Goal: Task Accomplishment & Management: Use online tool/utility

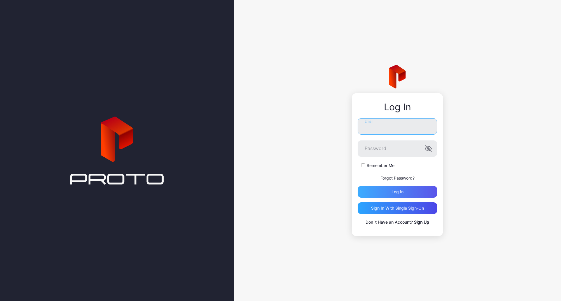
type input "**********"
click at [382, 190] on div "Log in" at bounding box center [397, 192] width 79 height 12
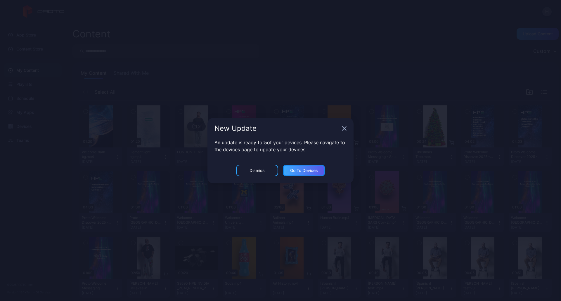
click at [306, 172] on div "Go to devices" at bounding box center [304, 170] width 28 height 5
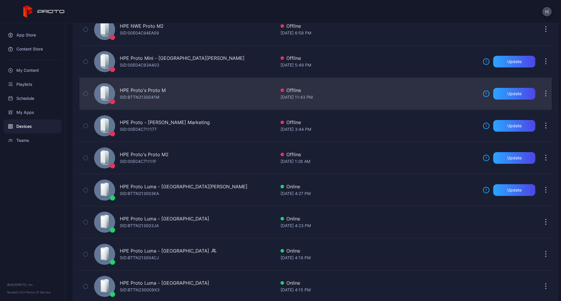
scroll to position [204, 0]
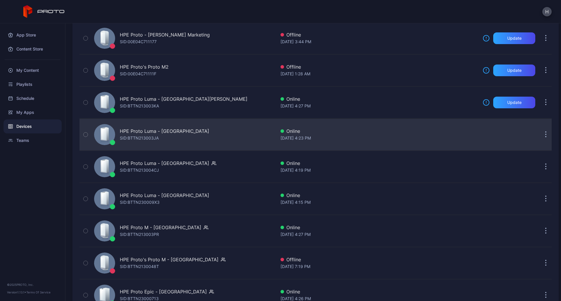
click at [151, 131] on div "HPE Proto Luma - Geneva" at bounding box center [164, 131] width 89 height 7
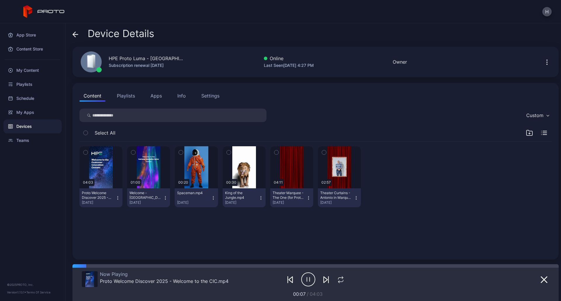
click at [121, 95] on button "Playlists" at bounding box center [126, 96] width 26 height 12
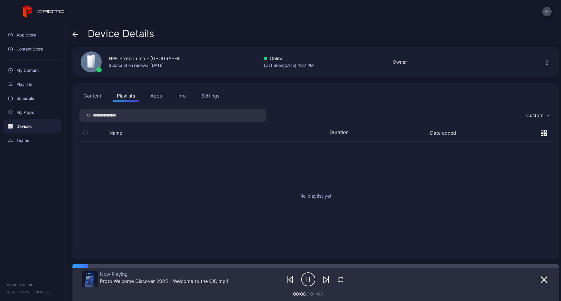
click at [159, 98] on button "Apps" at bounding box center [156, 96] width 20 height 12
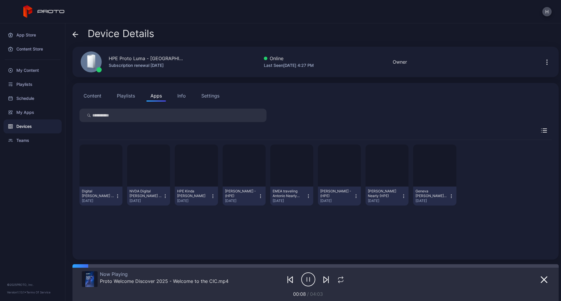
click at [184, 96] on div "Info" at bounding box center [181, 95] width 8 height 7
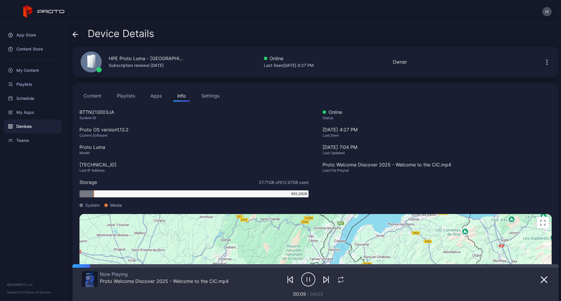
click at [156, 96] on button "Apps" at bounding box center [156, 96] width 20 height 12
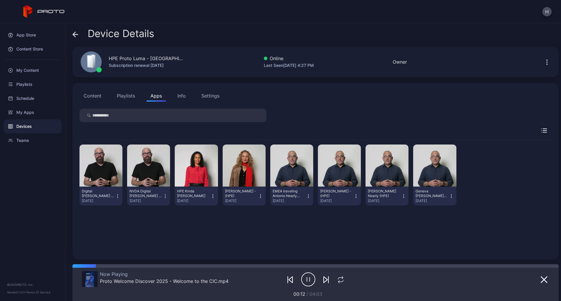
click at [78, 30] on span at bounding box center [75, 33] width 6 height 11
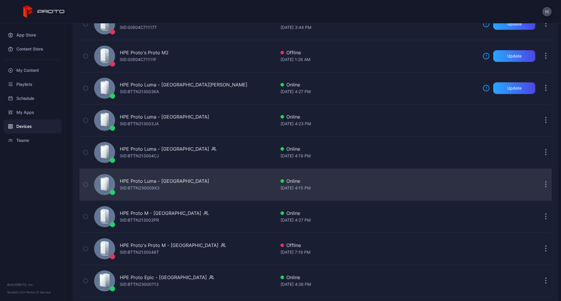
scroll to position [226, 0]
